Goal: Task Accomplishment & Management: Manage account settings

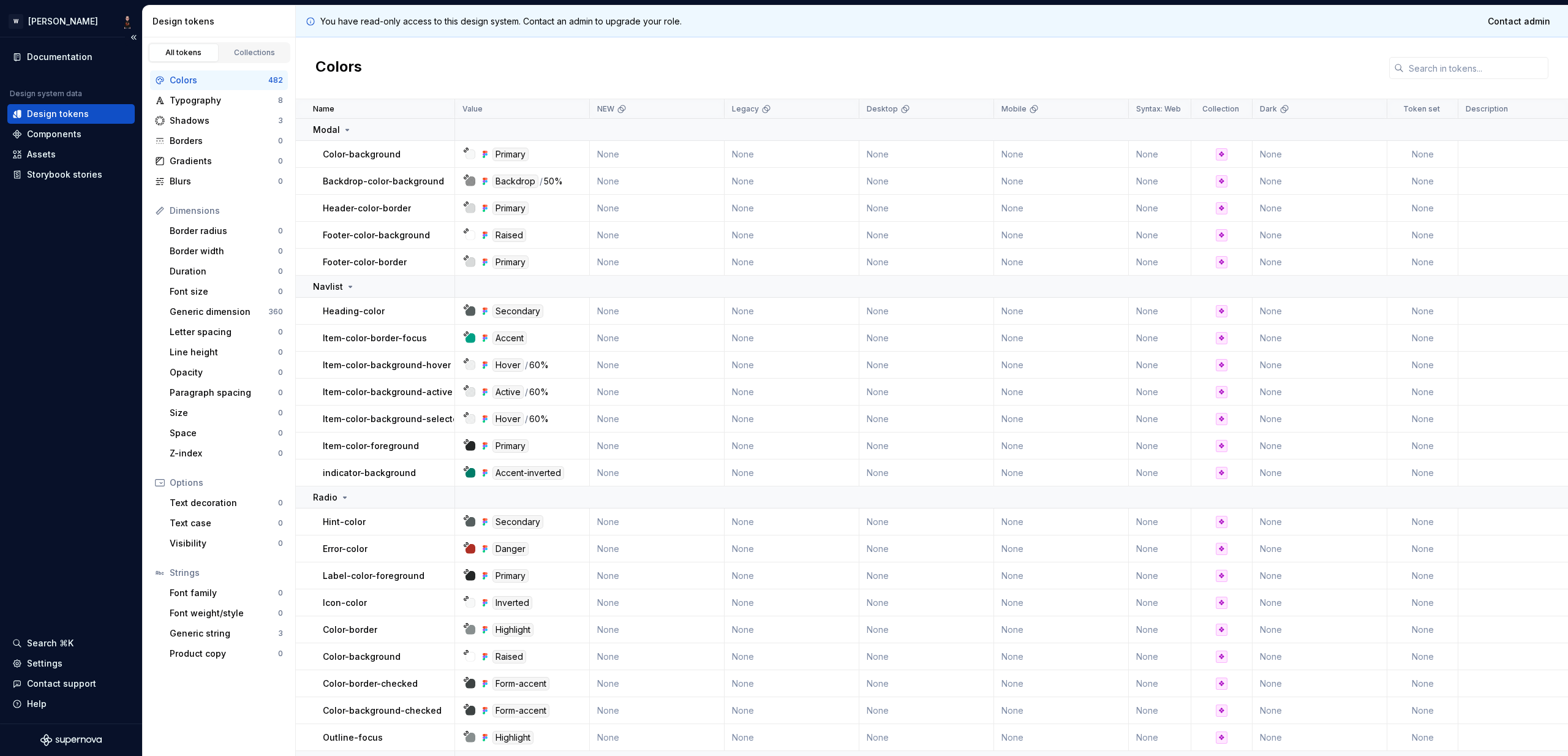
click at [70, 288] on div "Documentation Design system data Design tokens Components Assets Storybook stor…" at bounding box center [71, 380] width 142 height 687
click at [41, 669] on div "Settings" at bounding box center [45, 663] width 36 height 12
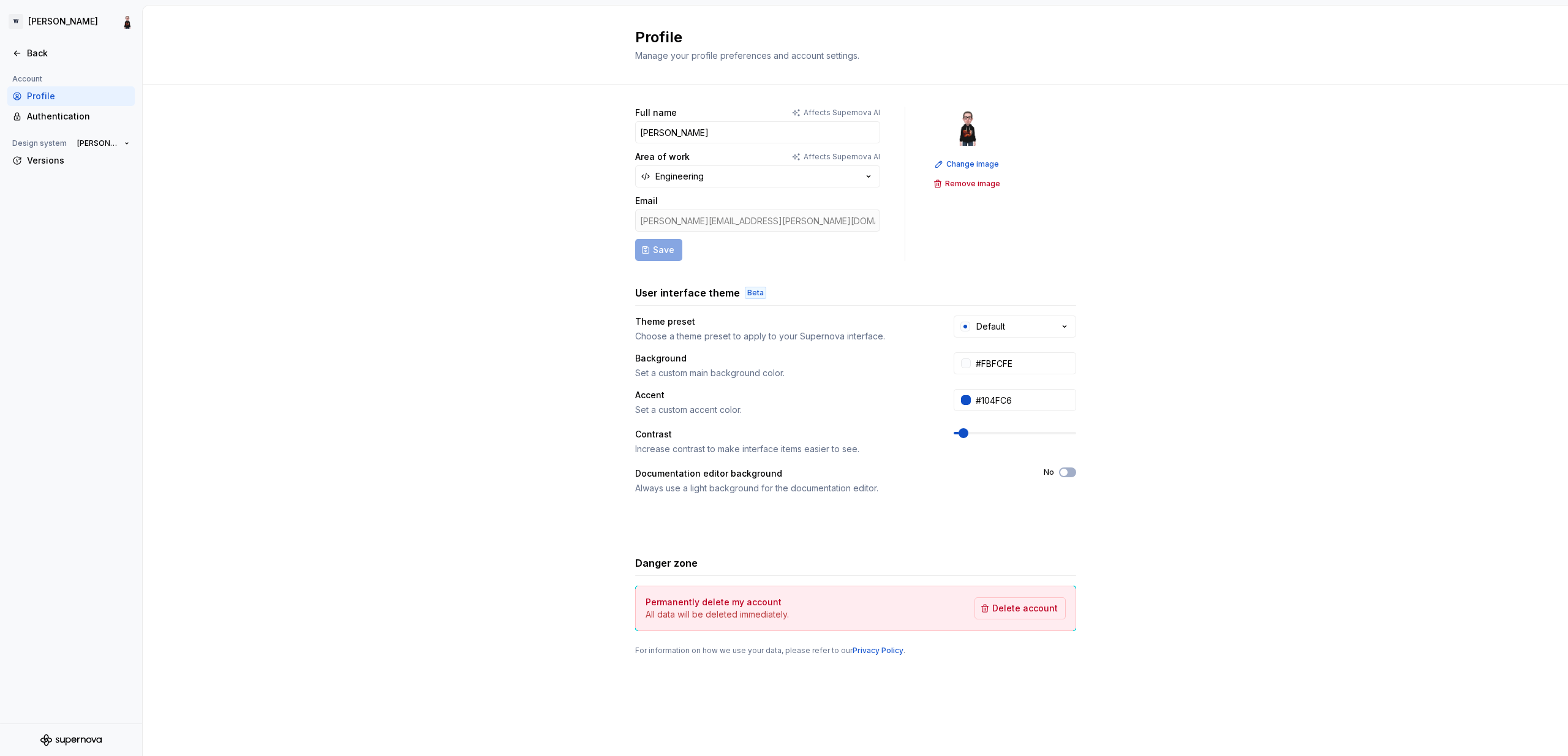
click at [40, 661] on div "Account Profile Authentication Design system Watson Versions" at bounding box center [71, 398] width 142 height 652
click at [78, 449] on div "Account Profile Authentication Design system Watson Versions" at bounding box center [71, 398] width 142 height 652
click at [210, 123] on div "Full name Affects Supernova AI Adam Area of work Affects Supernova AI Engineeri…" at bounding box center [855, 393] width 1426 height 617
click at [33, 50] on div "Back" at bounding box center [79, 52] width 103 height 12
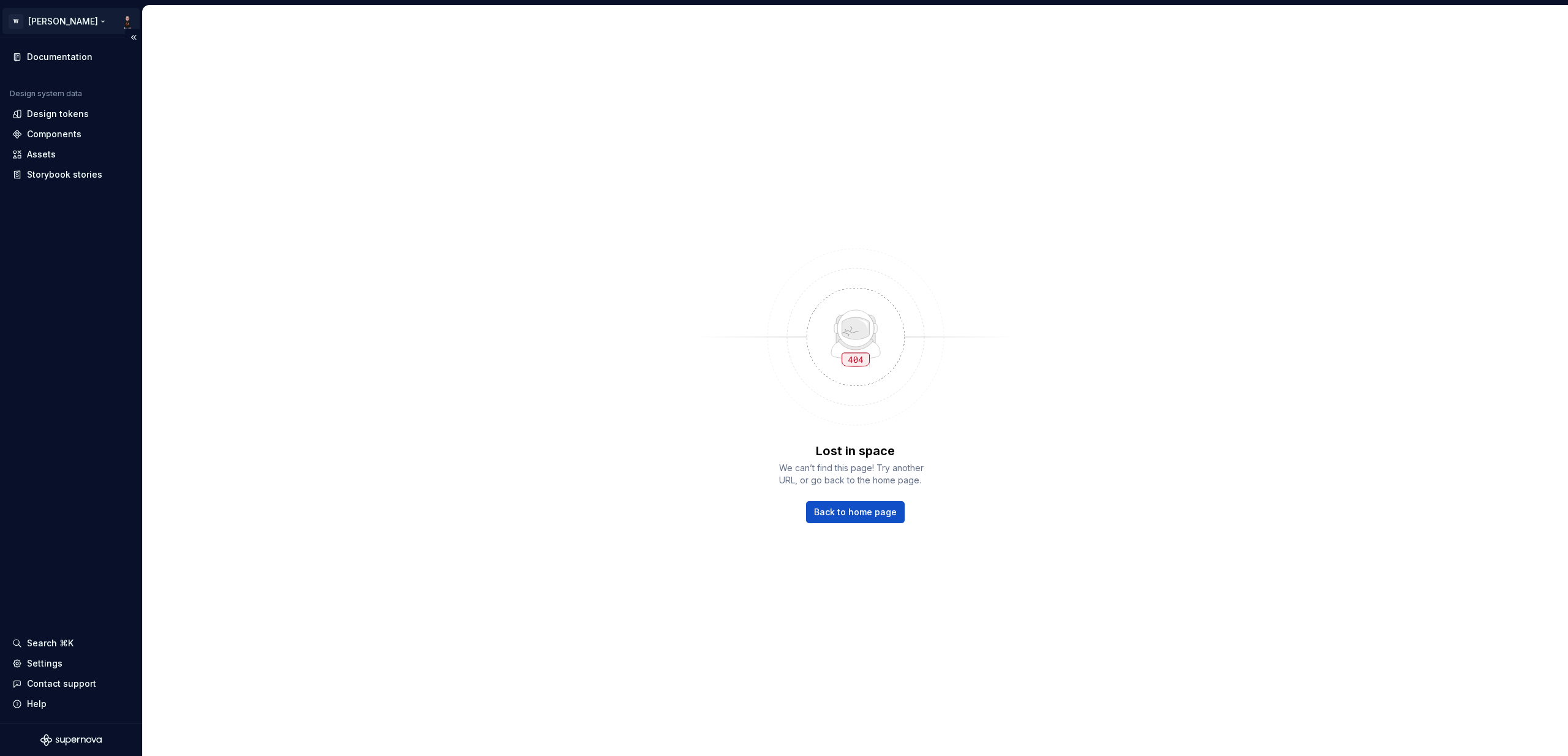
click at [47, 15] on html "W Watson Documentation Design system data Design tokens Components Assets Story…" at bounding box center [784, 378] width 1568 height 756
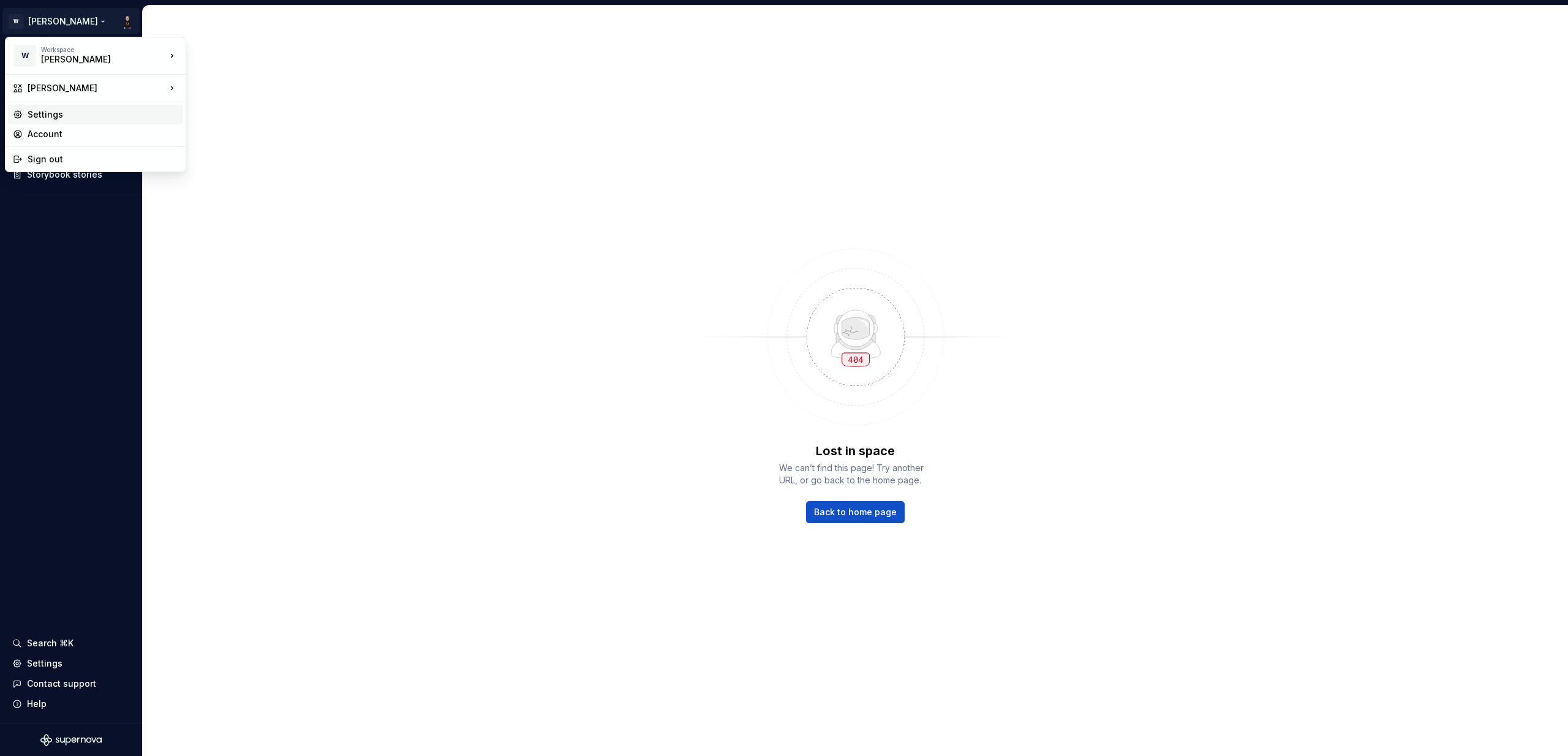
click at [40, 111] on div "Settings" at bounding box center [102, 114] width 151 height 12
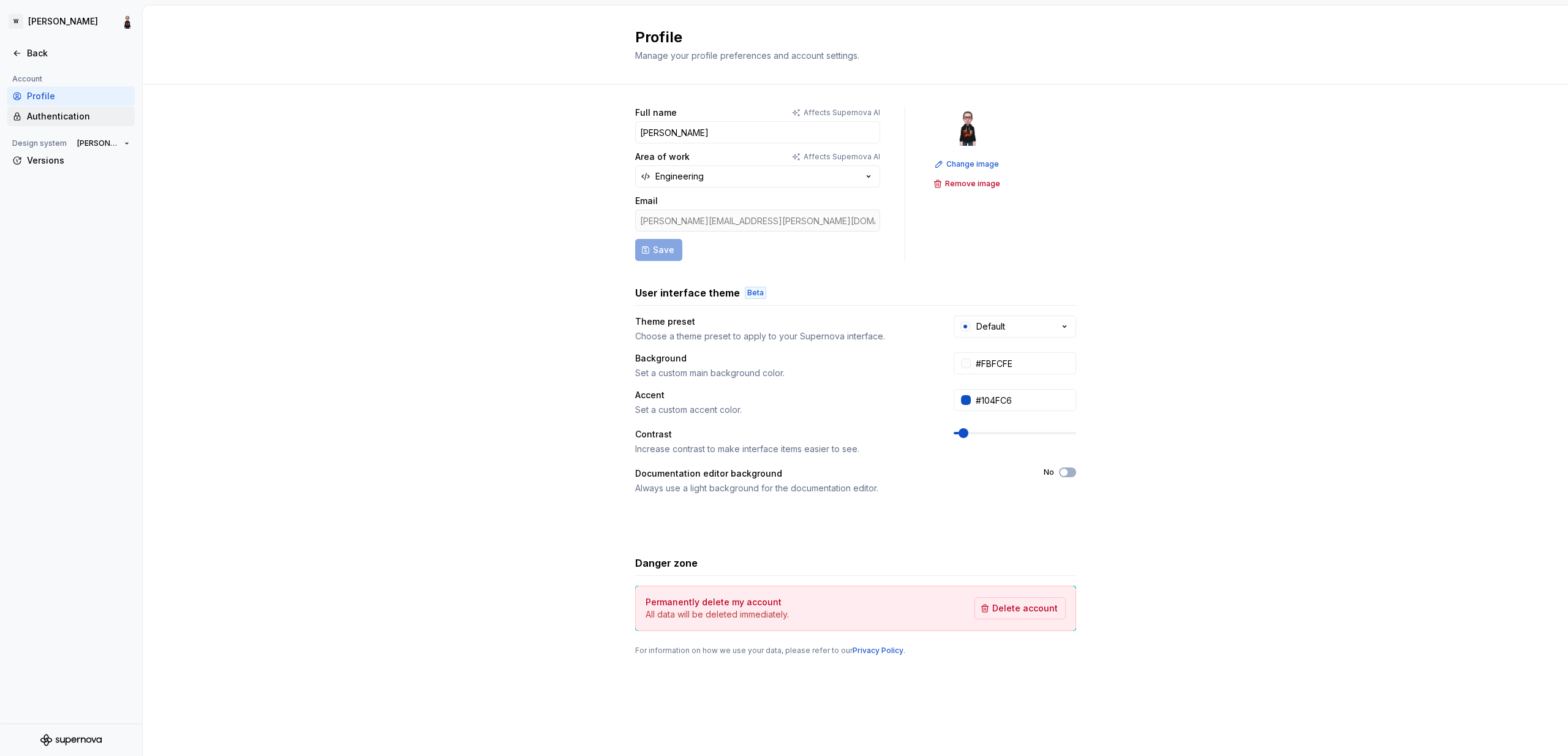
click at [70, 111] on div "Authentication" at bounding box center [79, 116] width 103 height 12
click at [36, 47] on div "Back" at bounding box center [71, 52] width 127 height 20
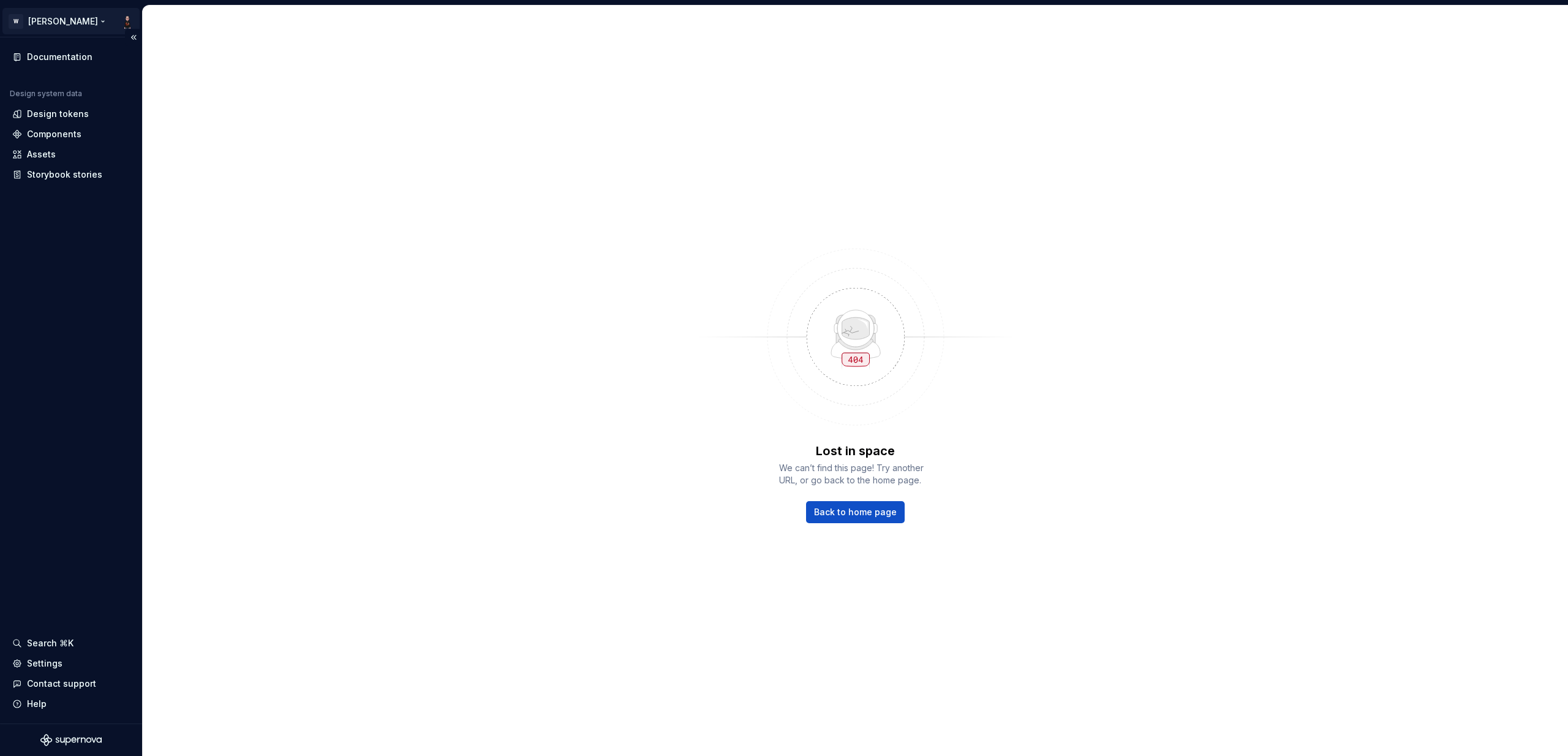
click at [63, 19] on html "W Watson Documentation Design system data Design tokens Components Assets Story…" at bounding box center [784, 378] width 1568 height 756
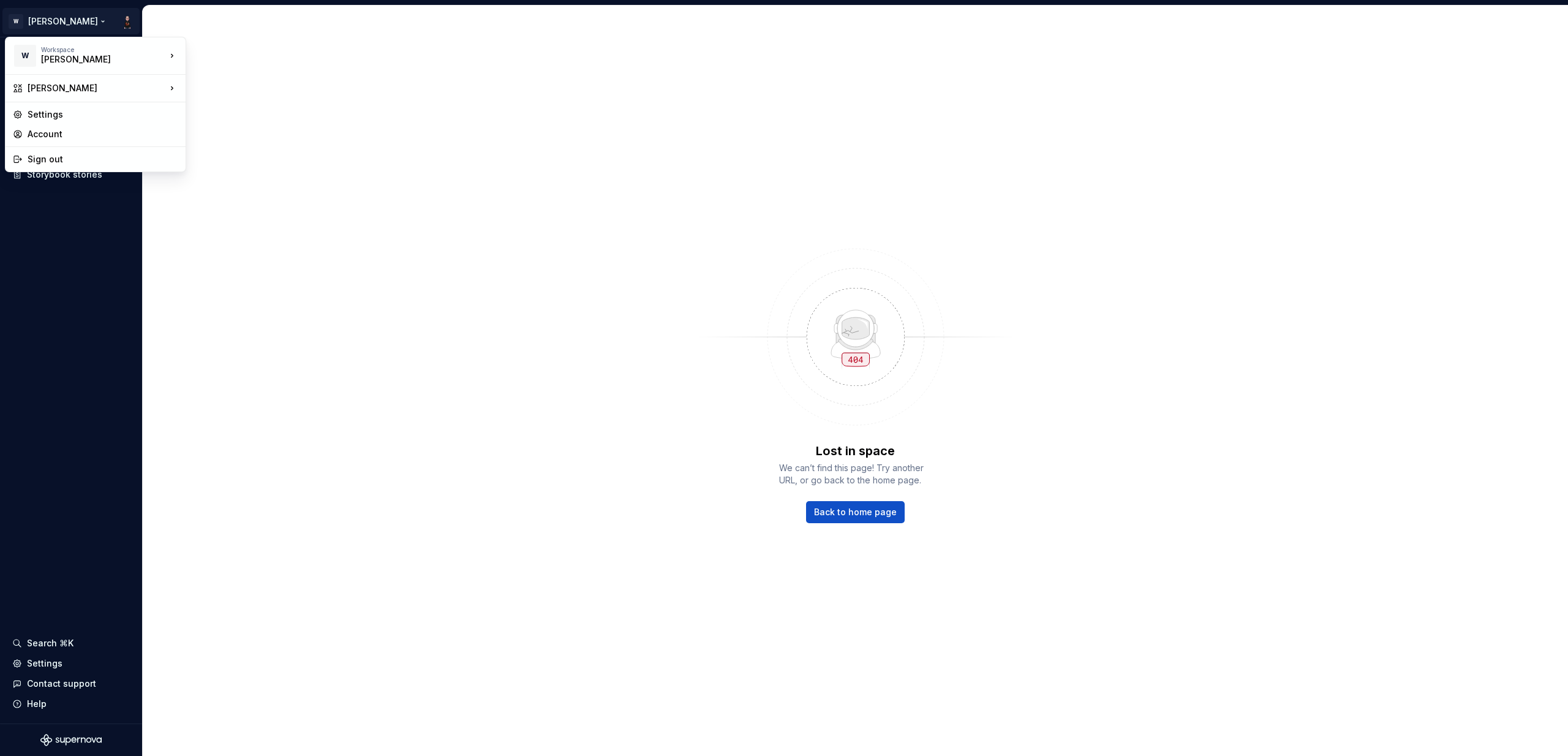
click at [273, 155] on html "W Watson Documentation Design system data Design tokens Components Assets Story…" at bounding box center [784, 378] width 1568 height 756
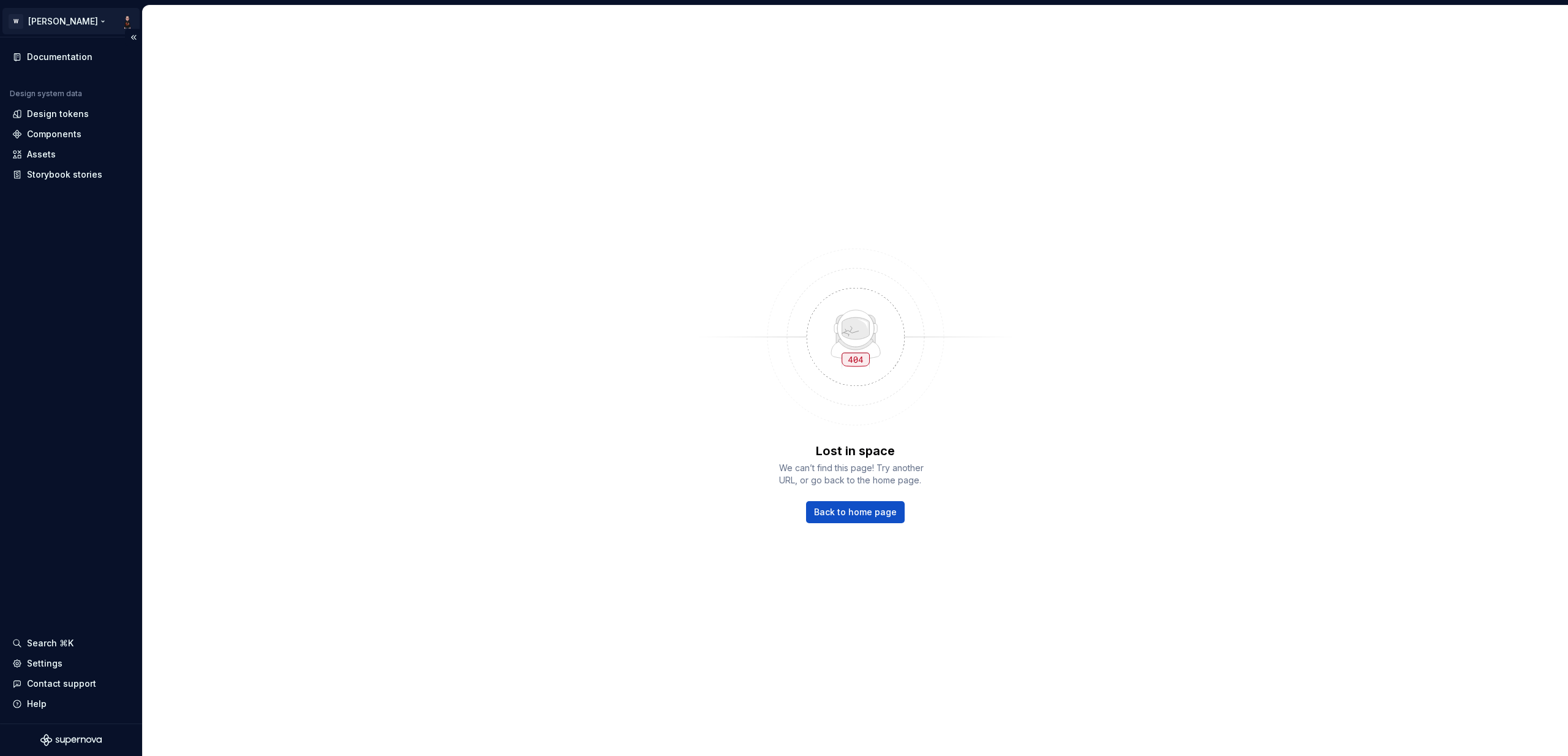
click at [51, 21] on html "W Watson Documentation Design system data Design tokens Components Assets Story…" at bounding box center [784, 378] width 1568 height 756
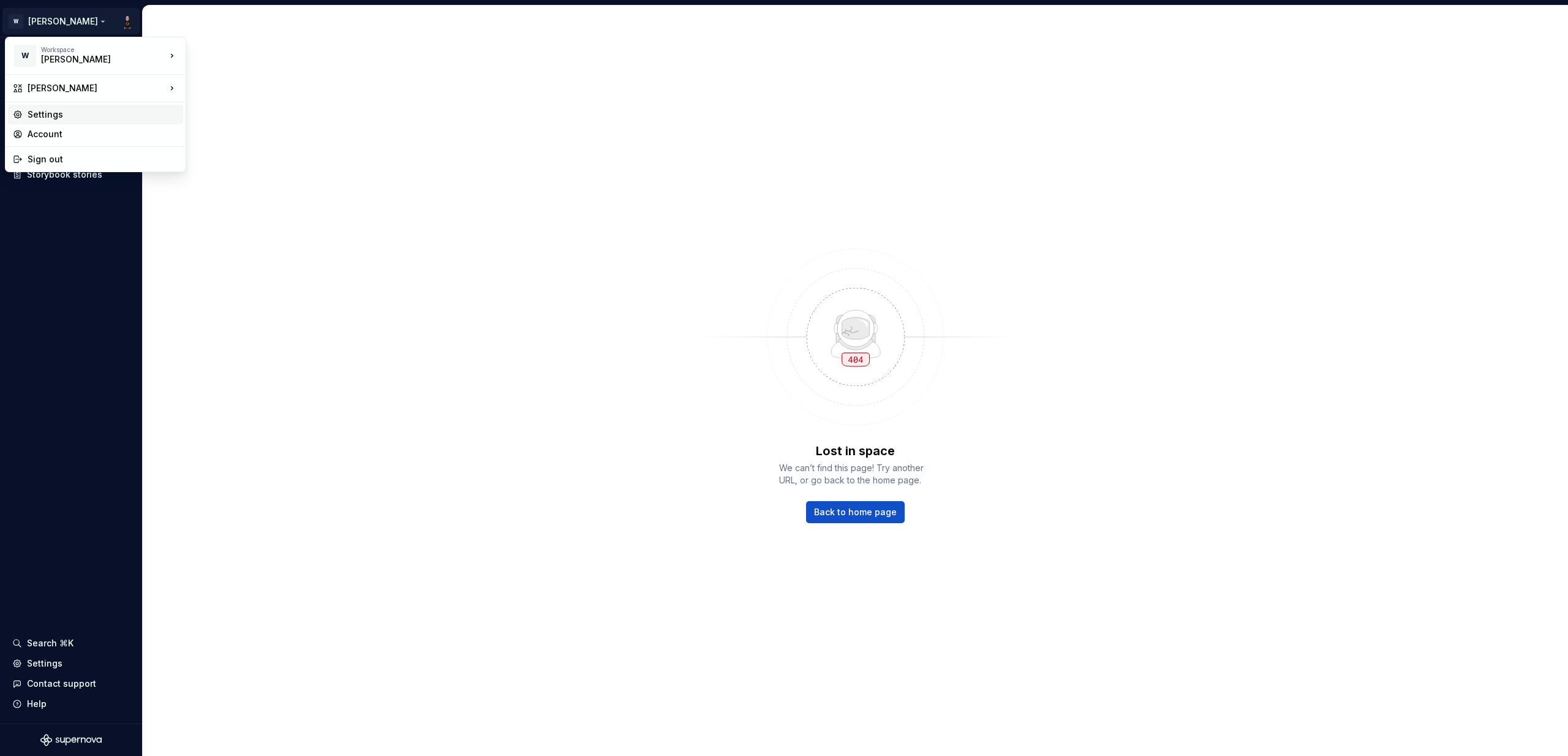
click at [49, 112] on div "Settings" at bounding box center [102, 114] width 151 height 12
